Goal: Information Seeking & Learning: Learn about a topic

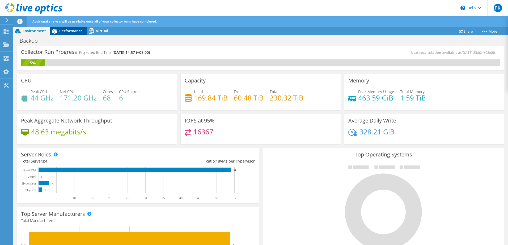
click at [60, 32] on span "Performance" at bounding box center [70, 30] width 23 height 5
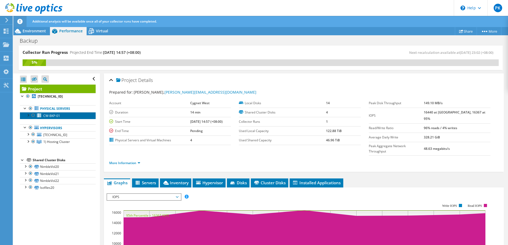
click at [54, 118] on span "CW-BKP-01" at bounding box center [51, 116] width 17 height 5
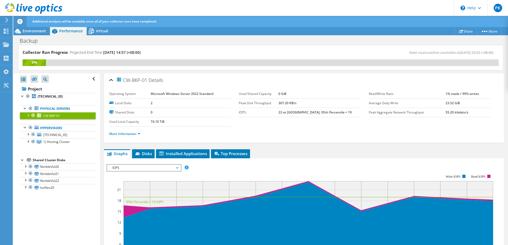
click at [28, 115] on div at bounding box center [27, 114] width 5 height 5
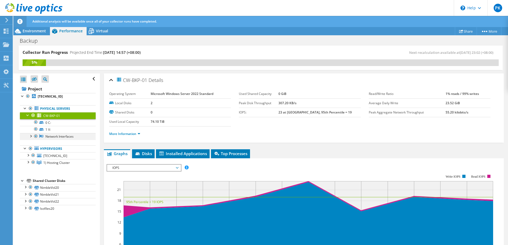
click at [31, 135] on div at bounding box center [30, 135] width 5 height 5
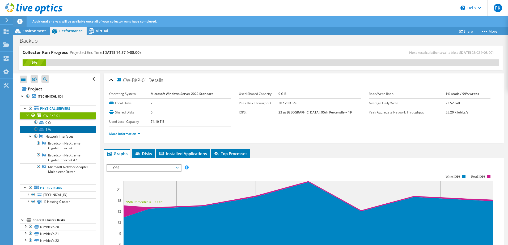
click at [45, 130] on link "1 V:" at bounding box center [58, 129] width 76 height 7
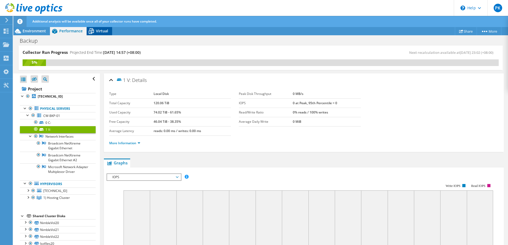
click at [97, 31] on span "Virtual" at bounding box center [102, 30] width 12 height 5
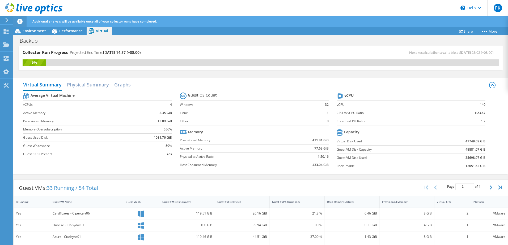
click at [71, 35] on div "Backup Print" at bounding box center [260, 40] width 494 height 10
click at [74, 30] on span "Performance" at bounding box center [70, 30] width 23 height 5
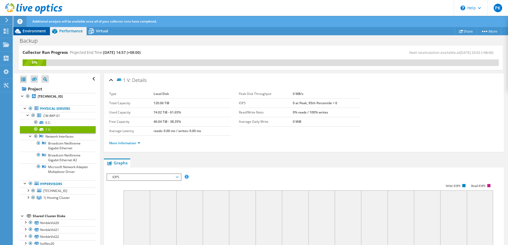
click at [32, 30] on span "Environment" at bounding box center [34, 30] width 23 height 5
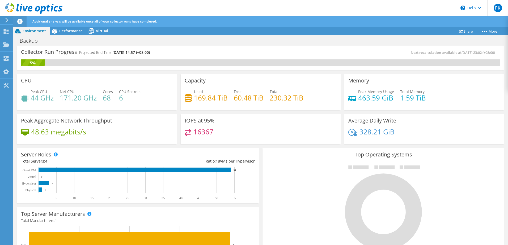
scroll to position [106, 0]
click at [471, 40] on link "Project Details" at bounding box center [477, 40] width 50 height 11
